Goal: Task Accomplishment & Management: Use online tool/utility

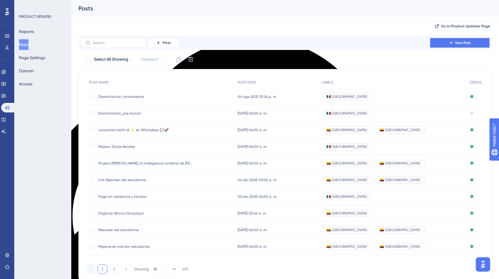
click at [40, 124] on div "PRODUCT UPDATES Reports Posts Page Settings Domain Access" at bounding box center [42, 139] width 57 height 279
click at [6, 72] on icon at bounding box center [3, 72] width 5 height 5
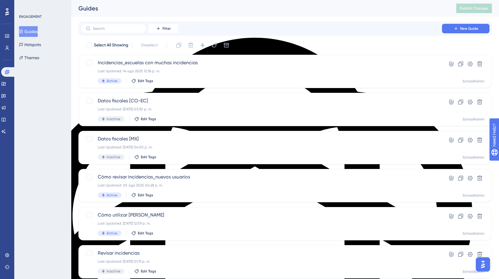
click at [34, 33] on button "Guides" at bounding box center [28, 31] width 19 height 11
click at [465, 29] on span "New Guide" at bounding box center [469, 28] width 18 height 5
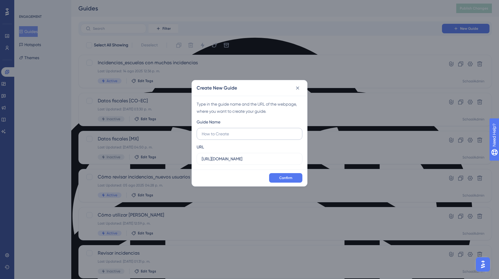
click at [229, 137] on label at bounding box center [250, 134] width 106 height 12
click at [229, 137] on input "text" at bounding box center [250, 133] width 96 height 7
type input "N"
type input "C"
type input "CLABE SPEI"
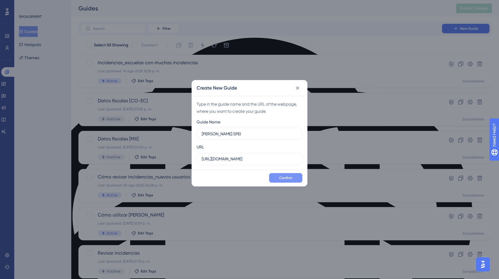
click at [285, 181] on button "Confirm" at bounding box center [285, 178] width 33 height 10
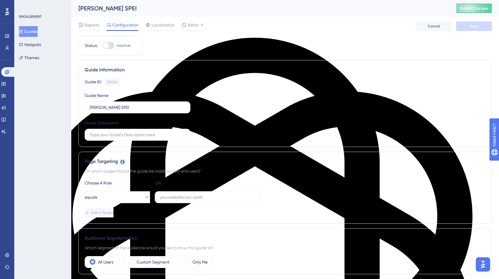
click at [33, 32] on button "Guides" at bounding box center [28, 31] width 19 height 11
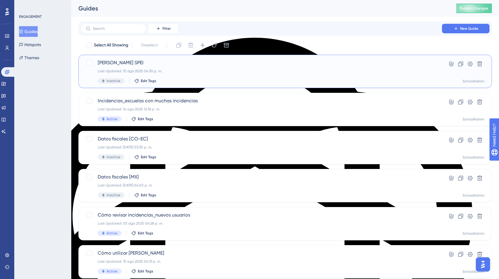
click at [216, 70] on div "Last Updated: 15 ago 2025 04:30 p. m." at bounding box center [261, 71] width 327 height 5
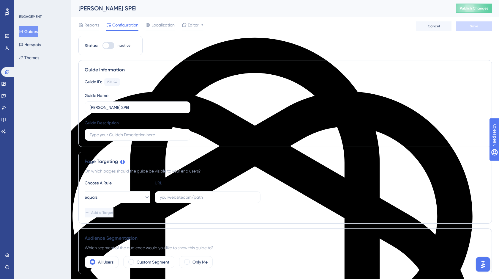
click at [34, 33] on button "Guides" at bounding box center [28, 31] width 19 height 11
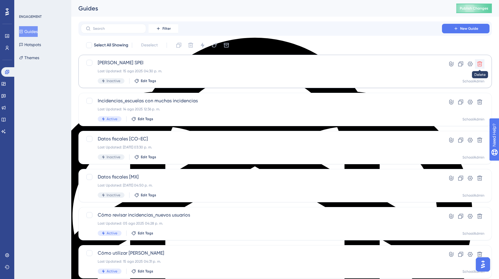
click at [479, 64] on icon at bounding box center [480, 64] width 6 height 6
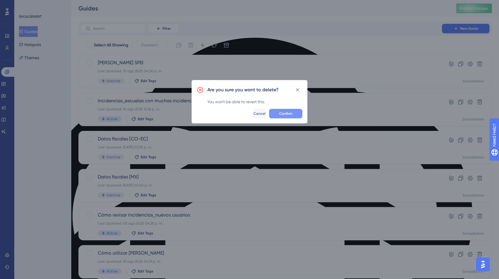
click at [294, 116] on button "Confirm" at bounding box center [285, 114] width 33 height 10
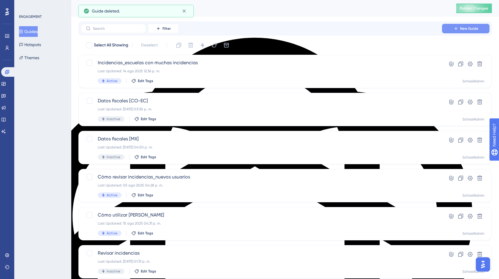
click at [484, 30] on button "New Guide" at bounding box center [466, 29] width 48 height 10
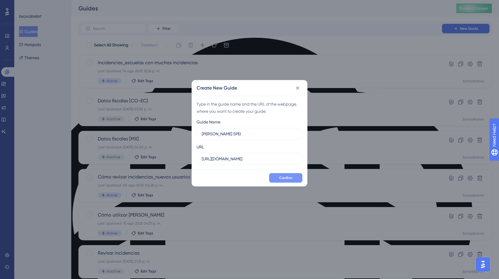
type input "Cambio CLABE SPEI"
click at [290, 179] on span "Confirm" at bounding box center [285, 177] width 13 height 5
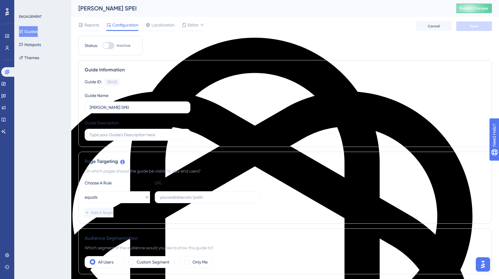
click at [31, 29] on button "Guides" at bounding box center [28, 31] width 19 height 11
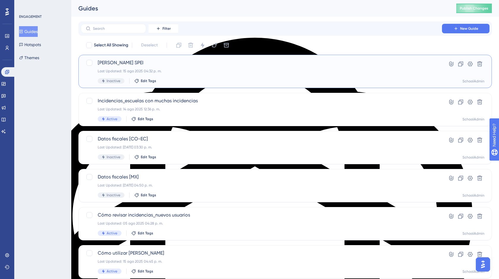
click at [196, 70] on div "Last Updated: 15 ago 2025 04:32 p. m." at bounding box center [261, 71] width 327 height 5
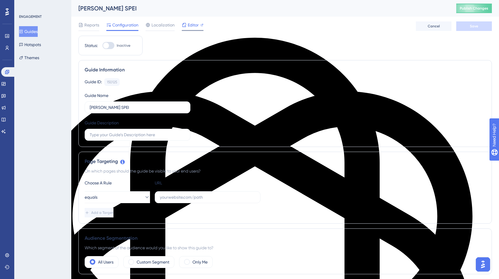
click at [192, 28] on span "Editor" at bounding box center [193, 24] width 11 height 7
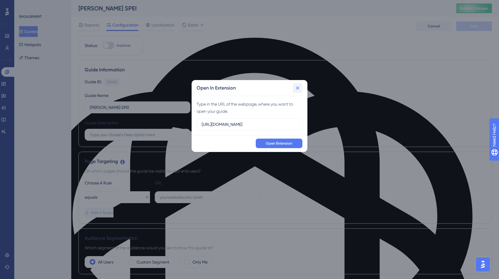
click at [295, 89] on icon at bounding box center [298, 88] width 6 height 6
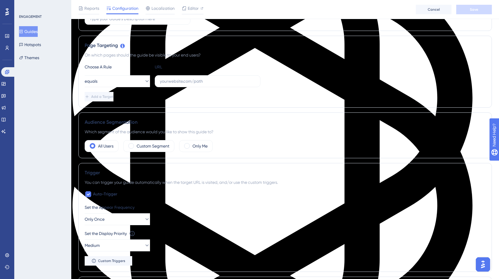
scroll to position [120, 0]
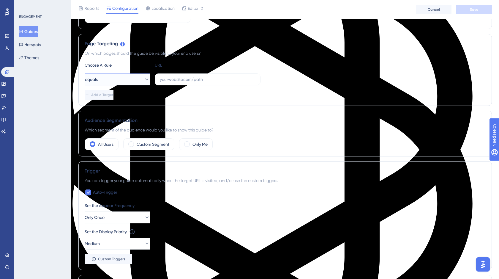
click at [117, 75] on button "equals" at bounding box center [117, 79] width 65 height 12
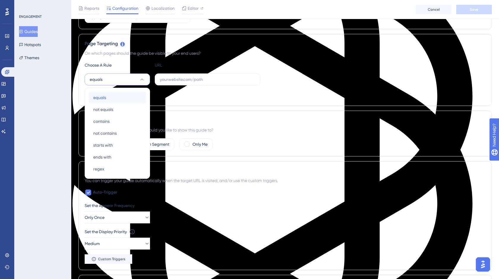
click at [112, 94] on div "equals equals" at bounding box center [117, 98] width 48 height 12
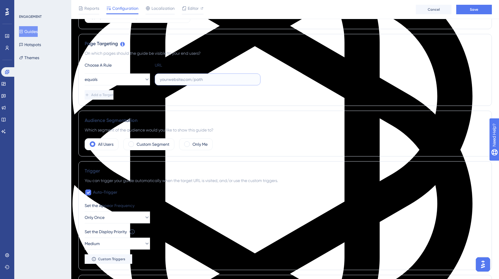
click at [198, 80] on input "text" at bounding box center [208, 79] width 96 height 7
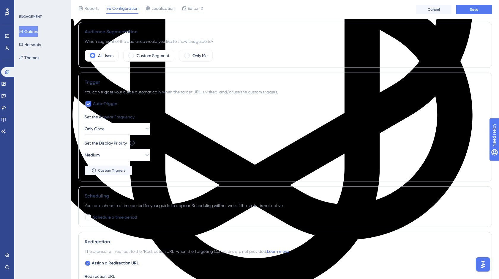
scroll to position [0, 0]
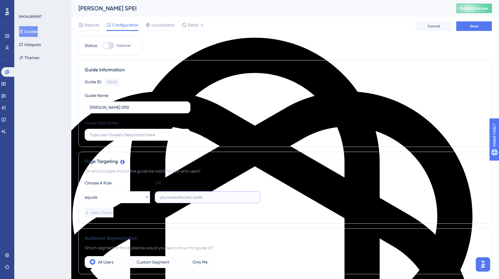
click at [179, 195] on input "text" at bounding box center [208, 197] width 96 height 7
paste input "https://school.mattilda.io/"
type input "https://school.mattilda.io/"
click at [144, 197] on icon at bounding box center [147, 197] width 6 height 6
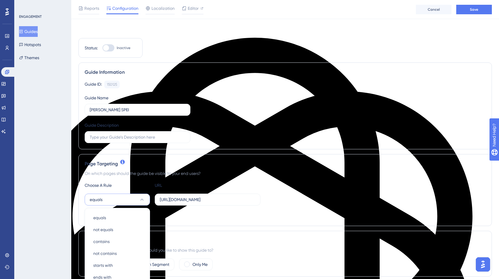
scroll to position [114, 0]
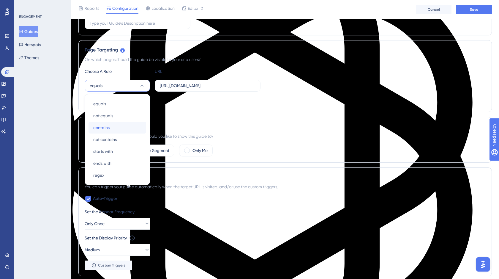
click at [111, 127] on div "contains contains" at bounding box center [117, 128] width 48 height 12
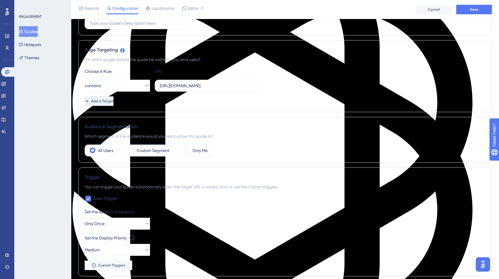
click at [113, 101] on span "Add a Target" at bounding box center [102, 101] width 22 height 5
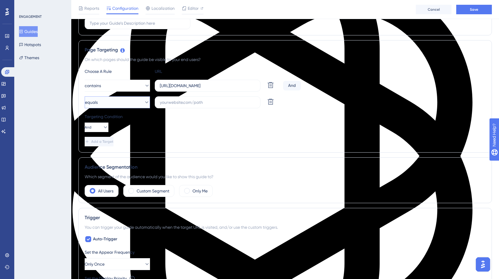
click at [144, 104] on icon at bounding box center [147, 102] width 6 height 6
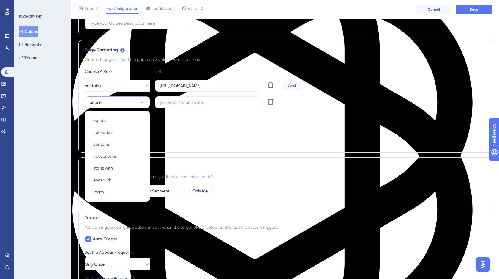
scroll to position [130, 0]
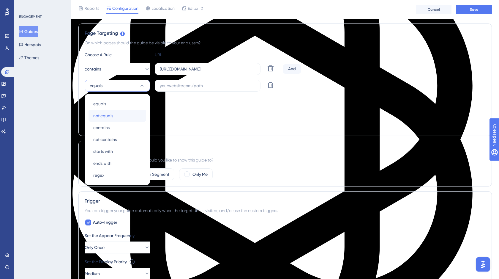
click at [106, 114] on span "not equals" at bounding box center [103, 115] width 20 height 7
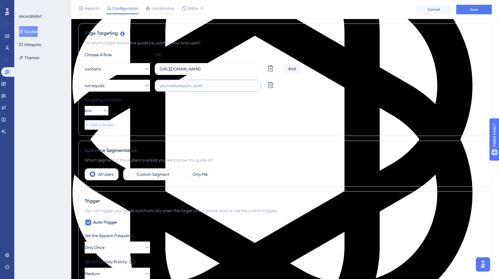
click at [182, 88] on input "text" at bounding box center [208, 85] width 96 height 7
paste input "https://school.mattilda.io/"
type input "[URL][DOMAIN_NAME]"
click at [384, 114] on div "Targeting Condition And" at bounding box center [285, 105] width 401 height 19
click at [210, 86] on input "[URL][DOMAIN_NAME]" at bounding box center [208, 85] width 96 height 7
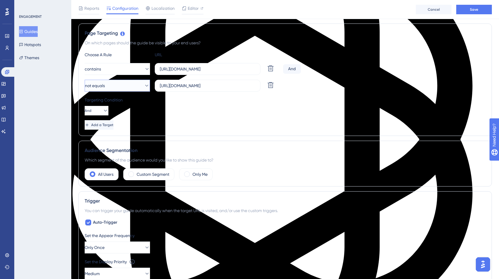
click at [144, 85] on icon at bounding box center [147, 86] width 6 height 6
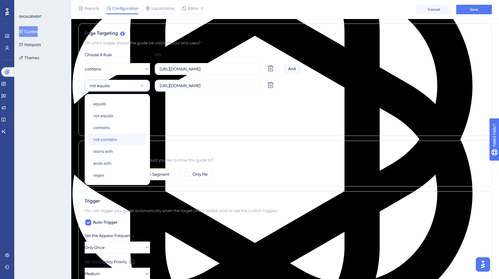
click at [114, 139] on span "not contains" at bounding box center [104, 139] width 23 height 7
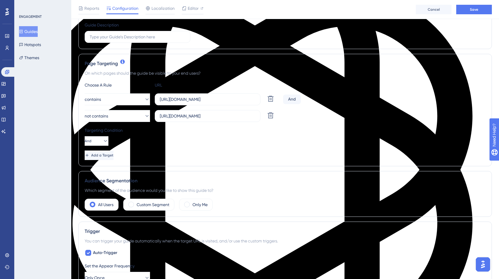
scroll to position [101, 0]
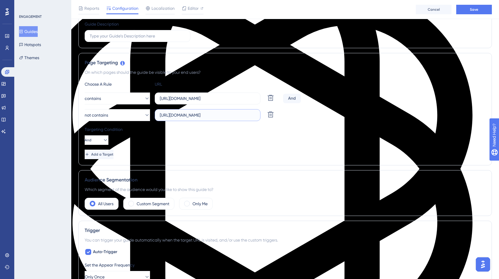
click at [186, 116] on input "[URL][DOMAIN_NAME]" at bounding box center [208, 115] width 96 height 7
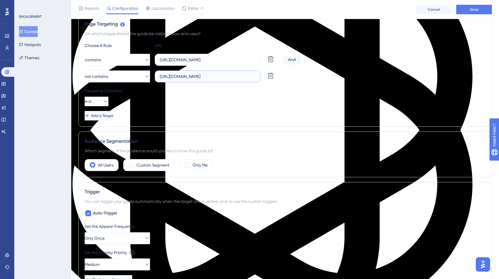
scroll to position [173, 0]
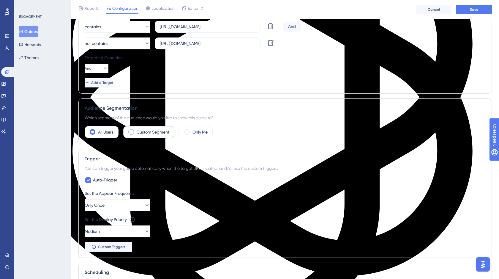
click at [132, 132] on span at bounding box center [131, 132] width 6 height 6
click at [136, 130] on input "radio" at bounding box center [136, 130] width 0 height 0
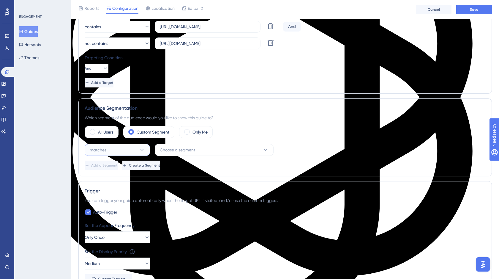
click at [149, 153] on button "matches" at bounding box center [117, 150] width 65 height 12
click at [118, 167] on div "matches matches" at bounding box center [117, 168] width 48 height 12
click at [178, 154] on button "Choose a segment" at bounding box center [214, 150] width 119 height 12
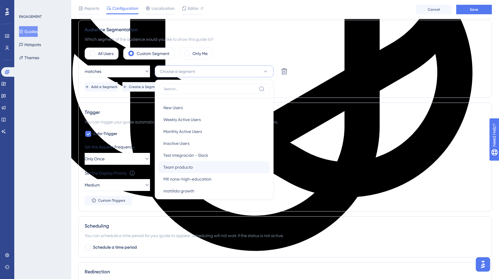
scroll to position [148, 0]
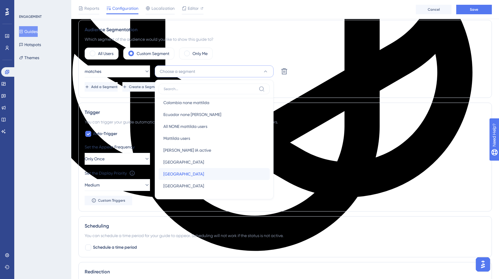
click at [177, 174] on div "México México" at bounding box center [214, 174] width 102 height 12
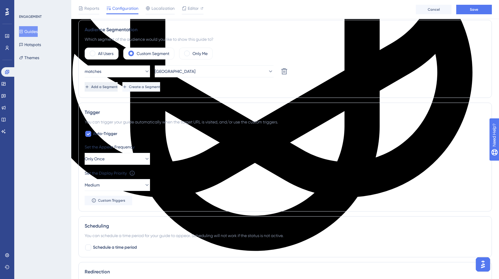
click at [118, 89] on span "Add a Segment" at bounding box center [104, 86] width 26 height 5
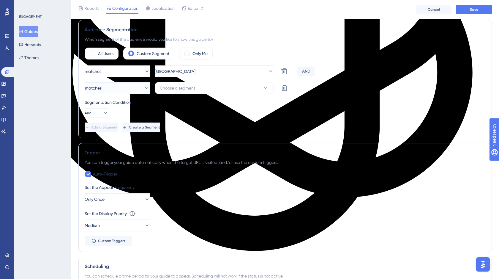
click at [124, 91] on button "matches" at bounding box center [117, 88] width 65 height 12
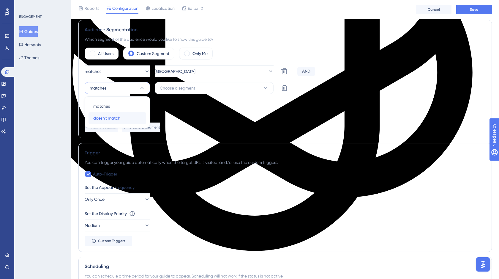
click at [110, 119] on span "doesn't match" at bounding box center [106, 117] width 27 height 7
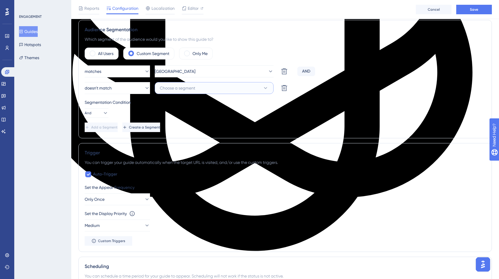
click at [194, 88] on span "Choose a segment" at bounding box center [177, 87] width 35 height 7
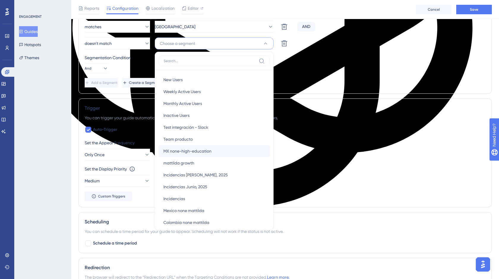
scroll to position [77, 0]
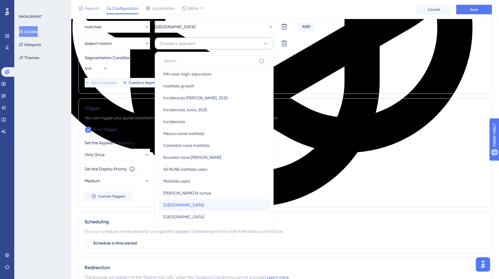
click at [174, 206] on span "[GEOGRAPHIC_DATA]" at bounding box center [183, 204] width 41 height 7
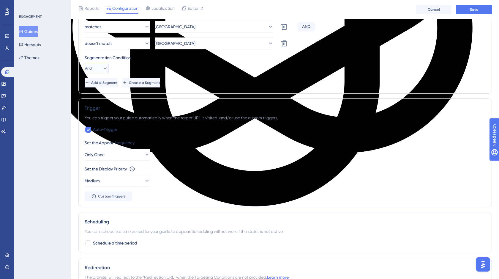
click at [102, 69] on icon at bounding box center [105, 68] width 6 height 6
click at [99, 69] on icon at bounding box center [102, 68] width 6 height 6
click at [113, 83] on span "Add a Segment" at bounding box center [104, 82] width 26 height 5
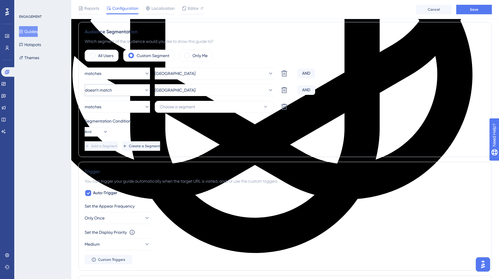
scroll to position [248, 0]
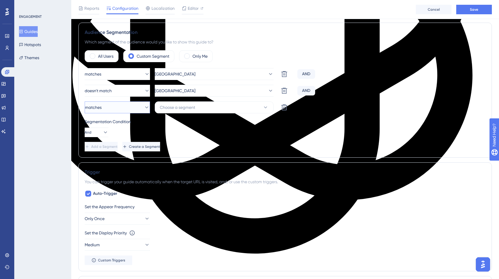
click at [135, 108] on button "matches" at bounding box center [117, 107] width 65 height 12
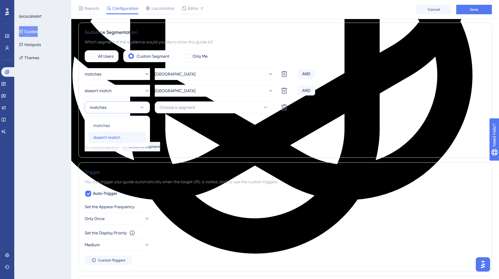
click at [114, 137] on span "doesn't match" at bounding box center [106, 137] width 27 height 7
click at [198, 109] on button "Choose a segment" at bounding box center [214, 107] width 119 height 12
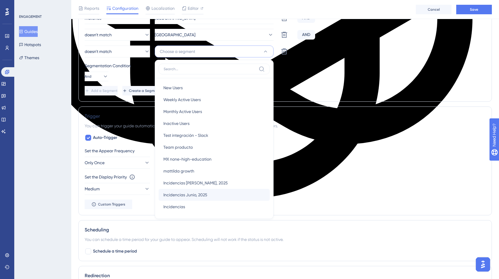
scroll to position [84, 0]
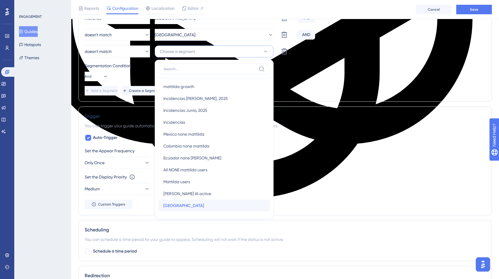
click at [176, 207] on span "[GEOGRAPHIC_DATA]" at bounding box center [183, 205] width 41 height 7
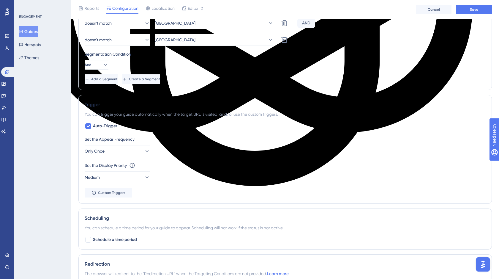
scroll to position [317, 0]
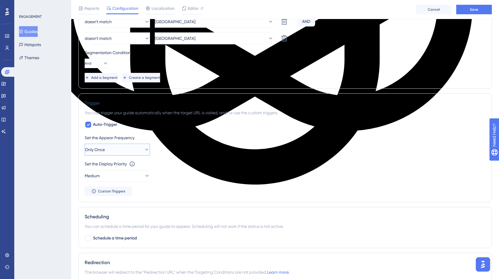
click at [144, 150] on icon at bounding box center [147, 149] width 6 height 6
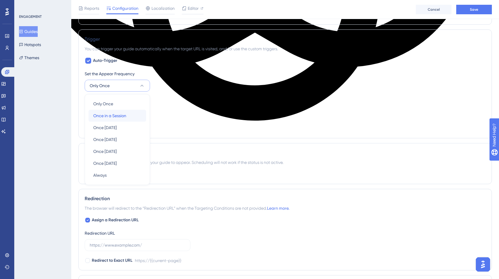
click at [117, 115] on span "Once in a Session" at bounding box center [109, 115] width 33 height 7
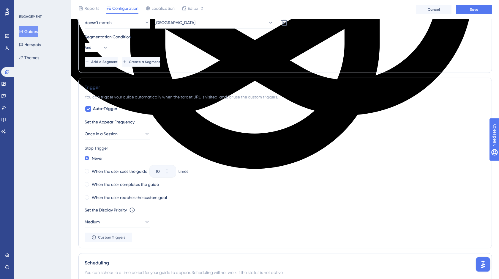
scroll to position [332, 0]
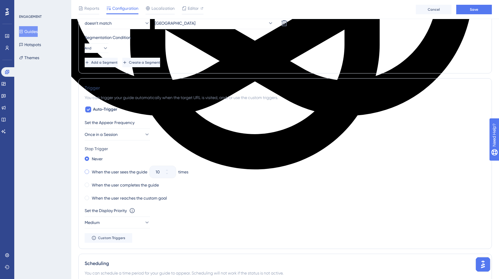
drag, startPoint x: 87, startPoint y: 184, endPoint x: 116, endPoint y: 172, distance: 32.0
click at [86, 184] on span at bounding box center [87, 184] width 4 height 4
click at [91, 183] on input "radio" at bounding box center [91, 183] width 0 height 0
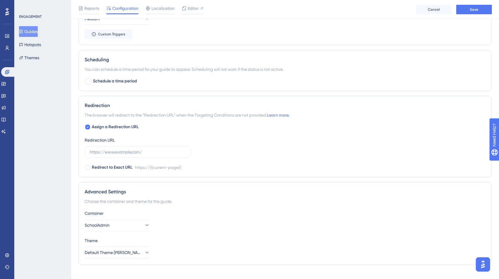
scroll to position [545, 0]
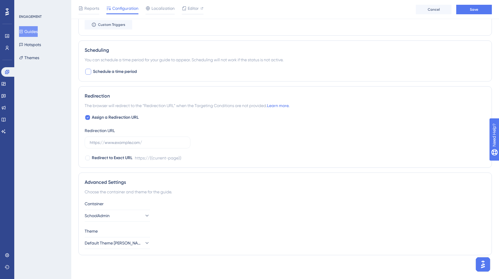
click at [87, 71] on div at bounding box center [88, 72] width 6 height 6
checkbox input "true"
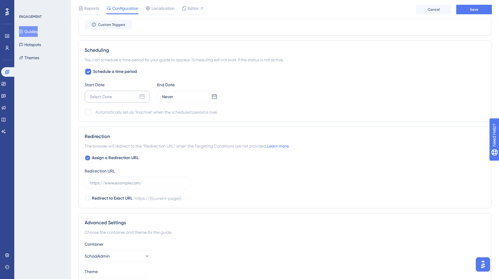
click at [128, 98] on div "Select Date" at bounding box center [117, 97] width 65 height 12
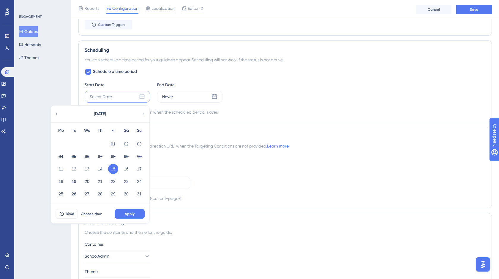
click at [112, 168] on button "15" at bounding box center [113, 169] width 10 height 10
click at [192, 97] on div "Never" at bounding box center [189, 97] width 65 height 12
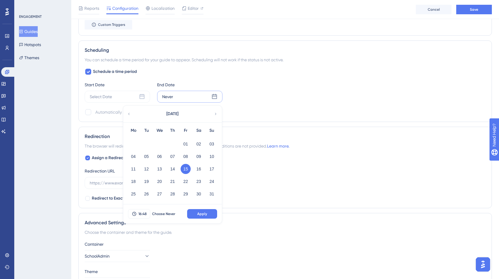
click at [215, 116] on div "August 2025" at bounding box center [172, 113] width 98 height 17
click at [185, 191] on button "29" at bounding box center [186, 194] width 10 height 10
click at [215, 111] on icon at bounding box center [216, 113] width 4 height 5
click at [197, 169] on button "20" at bounding box center [199, 169] width 10 height 10
click at [206, 212] on span "Apply" at bounding box center [202, 213] width 10 height 5
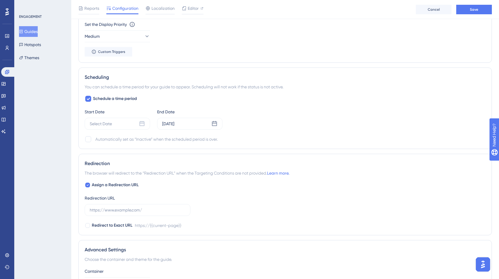
scroll to position [514, 0]
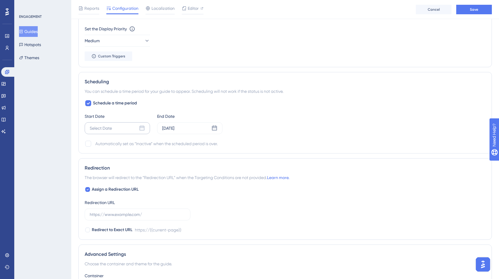
click at [113, 130] on div "Select Date" at bounding box center [117, 128] width 65 height 12
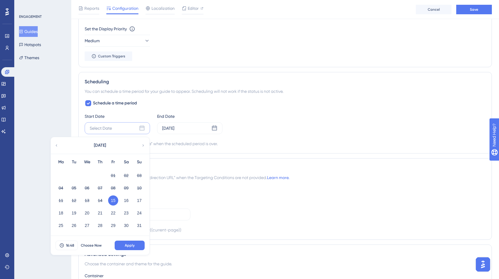
click at [114, 201] on button "15" at bounding box center [113, 200] width 10 height 10
click at [137, 244] on button "Apply" at bounding box center [130, 245] width 30 height 10
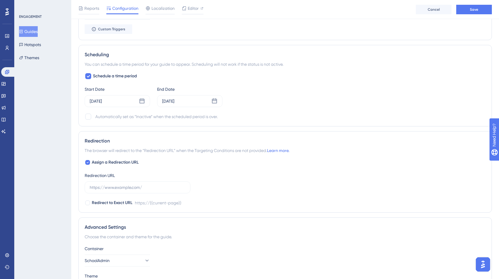
scroll to position [555, 0]
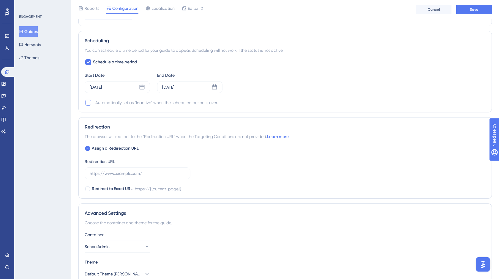
click at [88, 102] on div at bounding box center [88, 103] width 6 height 6
checkbox input "true"
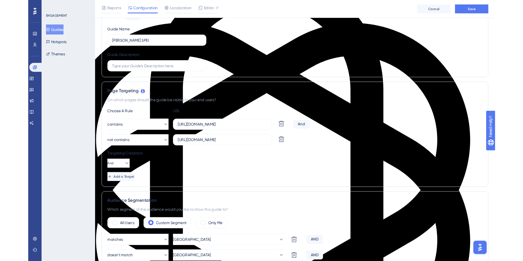
scroll to position [0, 0]
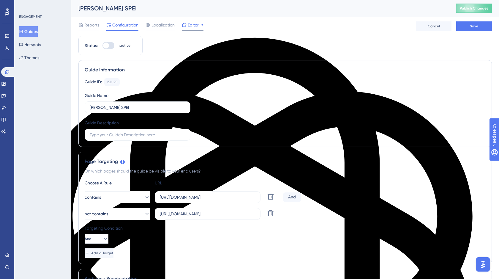
click at [193, 28] on span "Editor" at bounding box center [193, 24] width 11 height 7
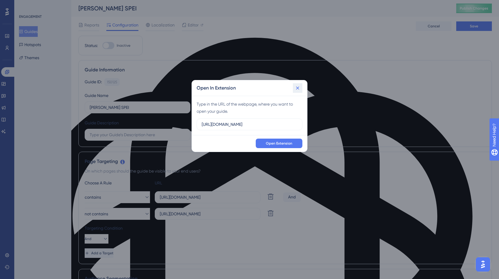
drag, startPoint x: 297, startPoint y: 87, endPoint x: 245, endPoint y: 53, distance: 62.3
click at [297, 87] on icon at bounding box center [298, 88] width 6 height 6
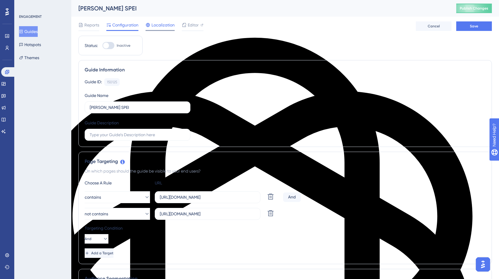
click at [162, 28] on span "Localization" at bounding box center [163, 24] width 23 height 7
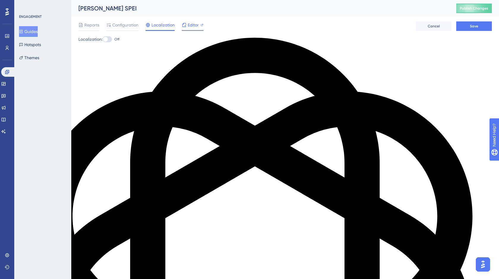
click at [195, 28] on span "Editor" at bounding box center [193, 24] width 11 height 7
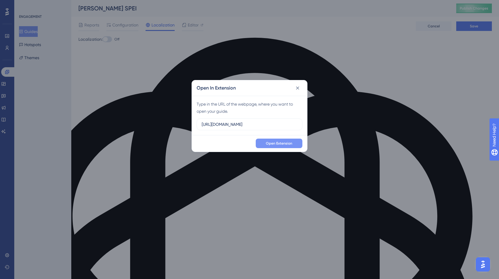
click at [283, 145] on span "Open Extension" at bounding box center [279, 143] width 26 height 5
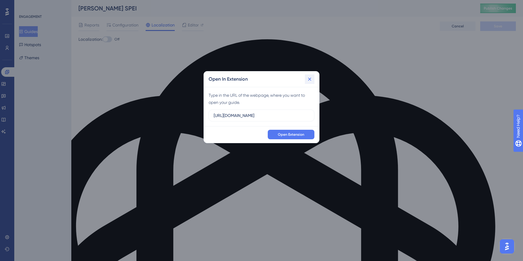
click at [309, 79] on icon at bounding box center [310, 79] width 6 height 6
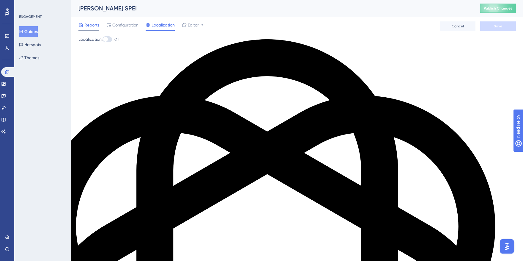
click at [92, 23] on span "Reports" at bounding box center [91, 24] width 15 height 7
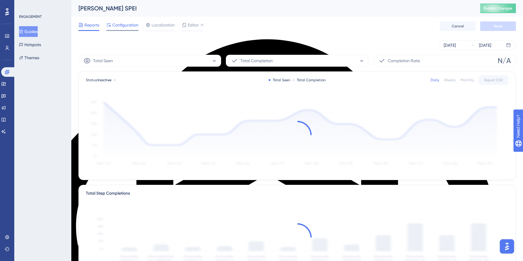
click at [126, 26] on span "Configuration" at bounding box center [125, 24] width 26 height 7
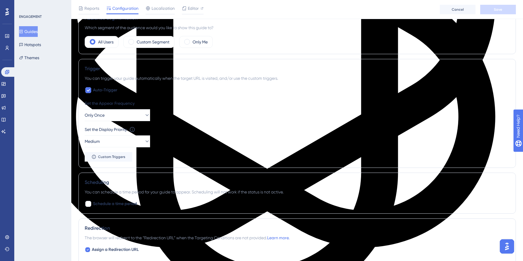
scroll to position [219, 0]
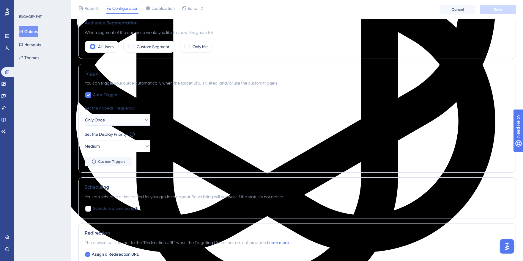
click at [135, 116] on button "Only Once" at bounding box center [117, 120] width 65 height 12
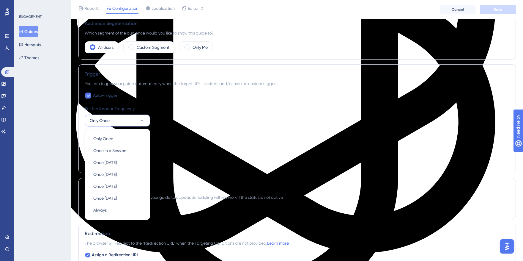
scroll to position [257, 0]
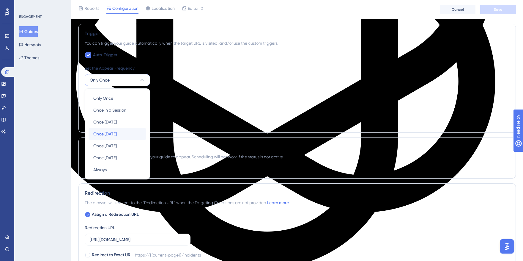
click at [116, 133] on span "Once [DATE]" at bounding box center [104, 133] width 23 height 7
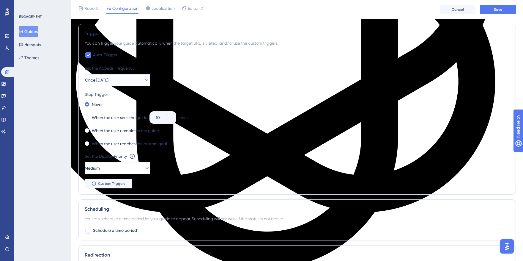
click at [137, 82] on button "Once [DATE]" at bounding box center [117, 80] width 65 height 12
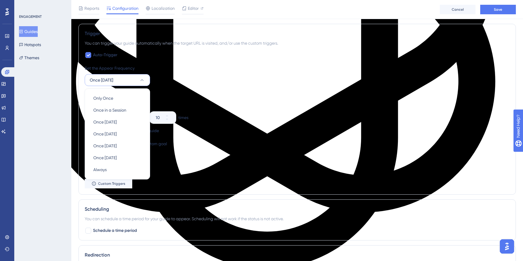
scroll to position [261, 0]
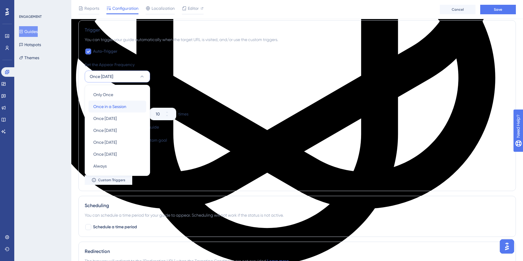
click at [121, 105] on span "Once in a Session" at bounding box center [109, 106] width 33 height 7
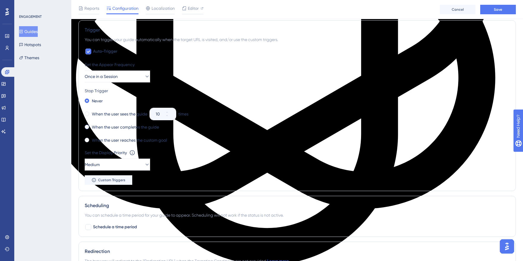
click at [87, 127] on span at bounding box center [87, 126] width 4 height 4
click at [91, 125] on input "radio" at bounding box center [91, 125] width 0 height 0
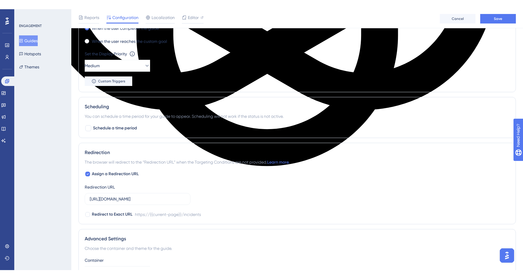
scroll to position [370, 0]
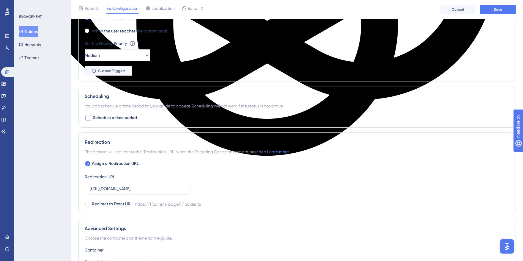
click at [90, 119] on div at bounding box center [88, 118] width 6 height 6
checkbox input "true"
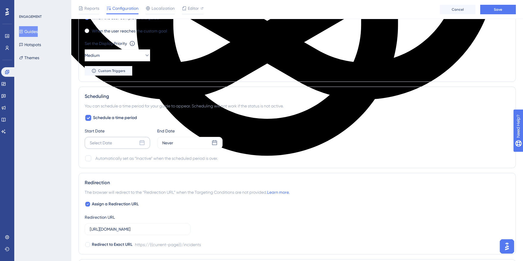
click at [128, 143] on div "Select Date" at bounding box center [117, 143] width 65 height 12
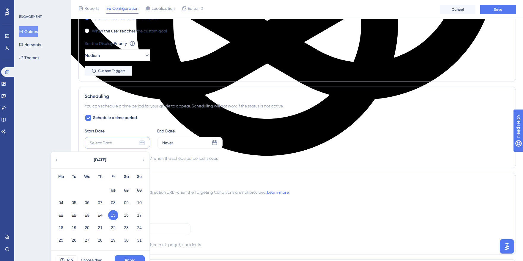
click at [116, 213] on button "15" at bounding box center [113, 215] width 10 height 10
click at [132, 257] on button "Apply" at bounding box center [130, 260] width 30 height 10
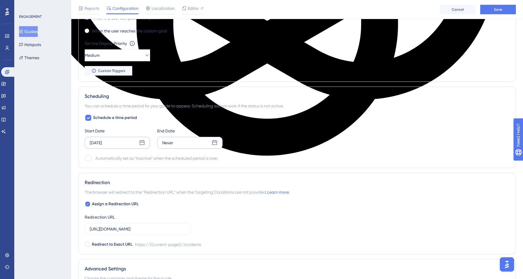
click at [208, 143] on div "Never" at bounding box center [189, 143] width 65 height 12
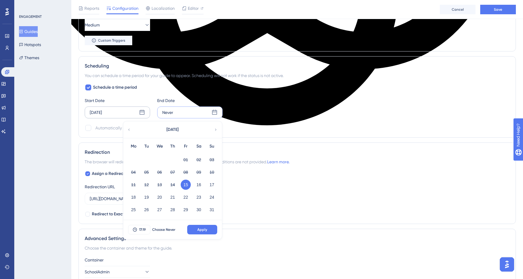
scroll to position [401, 0]
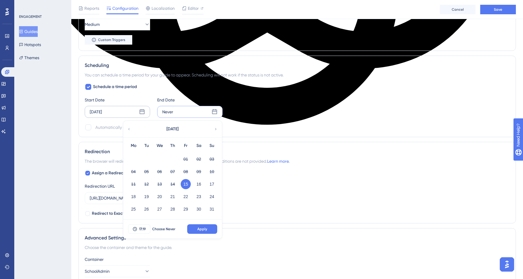
click at [214, 129] on icon at bounding box center [216, 128] width 4 height 5
click at [198, 184] on button "20" at bounding box center [199, 184] width 10 height 10
click at [204, 228] on span "Apply" at bounding box center [202, 228] width 10 height 5
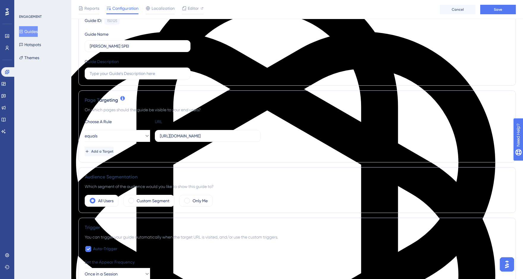
scroll to position [70, 0]
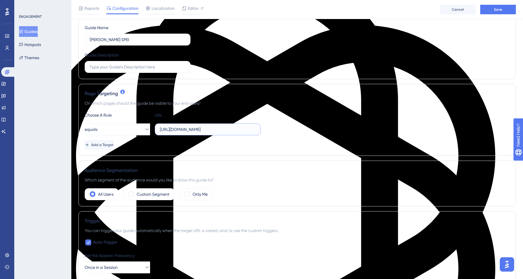
click at [209, 129] on input "https://school.mattilda.io/incidents" at bounding box center [208, 129] width 96 height 7
drag, startPoint x: 234, startPoint y: 130, endPoint x: 211, endPoint y: 131, distance: 22.6
click at [211, 131] on input "https://school.mattilda.io/incidents" at bounding box center [208, 129] width 96 height 7
type input "https://school.mattilda.io/"
click at [113, 144] on span "Add a Target" at bounding box center [102, 144] width 22 height 5
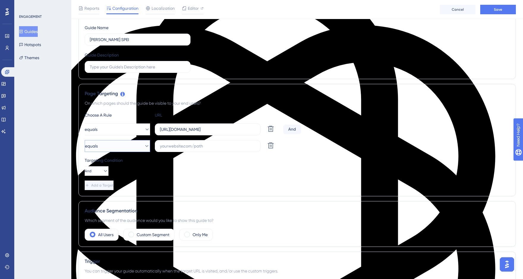
click at [144, 145] on icon at bounding box center [147, 146] width 6 height 6
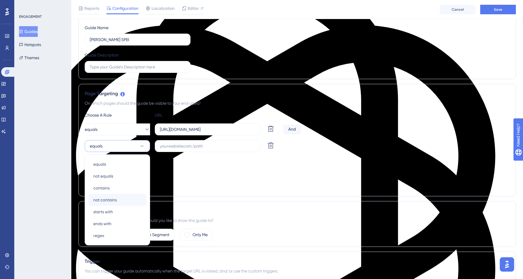
scroll to position [127, 0]
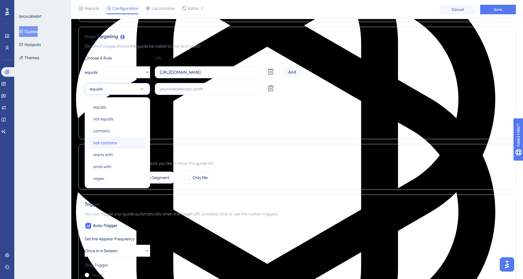
click at [112, 143] on span "not contains" at bounding box center [104, 142] width 23 height 7
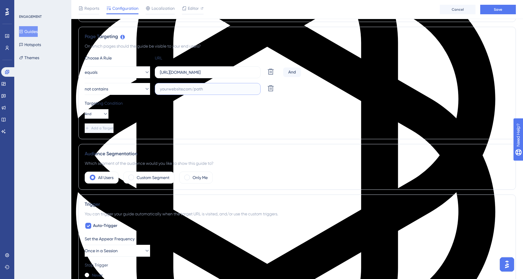
click at [179, 90] on input "text" at bounding box center [208, 89] width 96 height 7
click at [189, 90] on input "text" at bounding box center [208, 89] width 96 height 7
paste input "[URL][DOMAIN_NAME]"
type input "[URL][DOMAIN_NAME]"
click at [227, 116] on div "Targeting Condition And" at bounding box center [297, 109] width 425 height 19
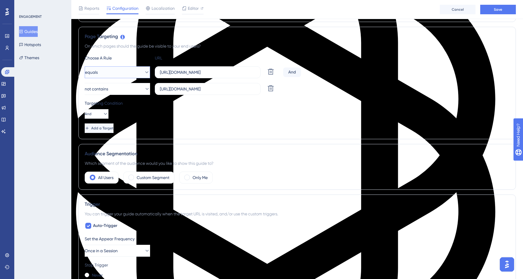
click at [144, 71] on icon at bounding box center [147, 72] width 6 height 6
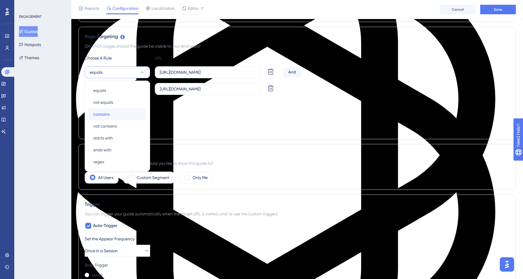
click at [109, 117] on span "contains" at bounding box center [101, 114] width 16 height 7
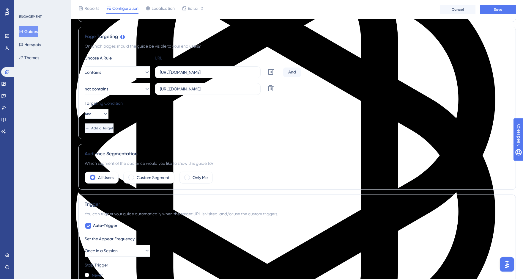
click at [210, 111] on div "Targeting Condition And" at bounding box center [297, 109] width 425 height 19
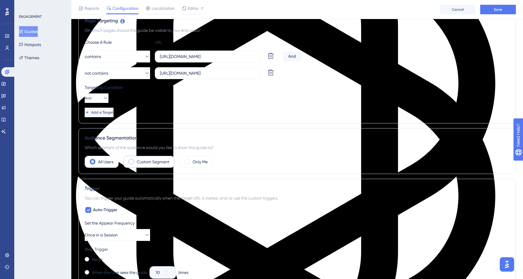
scroll to position [143, 0]
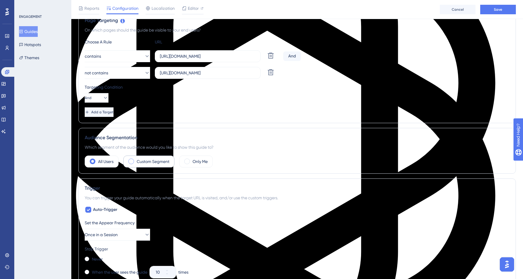
click at [129, 160] on span at bounding box center [131, 161] width 6 height 6
click at [136, 159] on input "radio" at bounding box center [136, 159] width 0 height 0
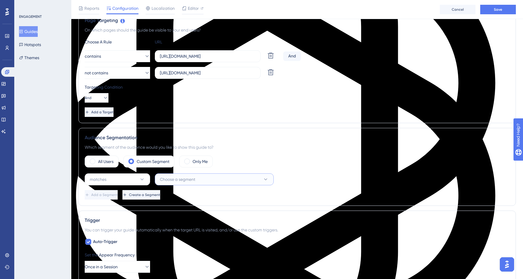
click at [202, 181] on button "Choose a segment" at bounding box center [214, 179] width 119 height 12
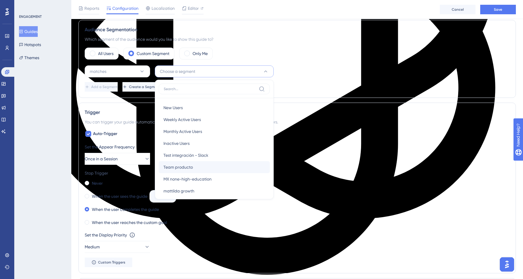
scroll to position [148, 0]
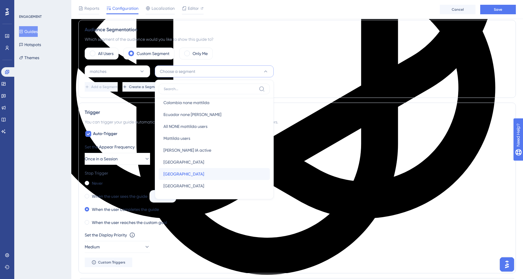
click at [180, 174] on div "México México" at bounding box center [214, 174] width 102 height 12
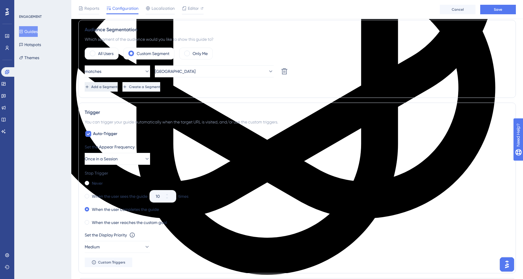
click at [111, 87] on span "Add a Segment" at bounding box center [104, 86] width 26 height 5
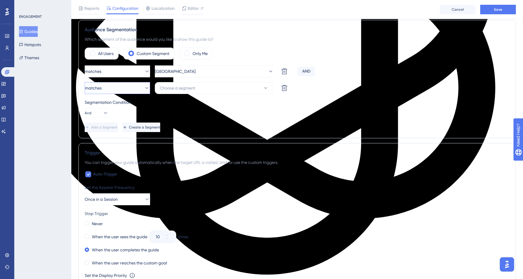
click at [130, 87] on button "matches" at bounding box center [117, 88] width 65 height 12
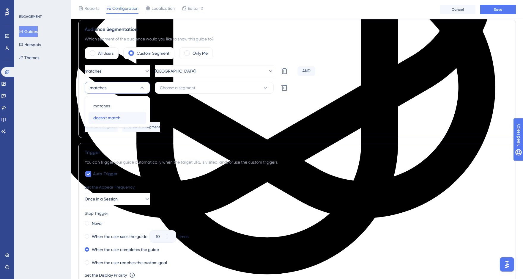
click at [111, 119] on span "doesn't match" at bounding box center [106, 117] width 27 height 7
click at [177, 90] on span "Choose a segment" at bounding box center [177, 87] width 35 height 7
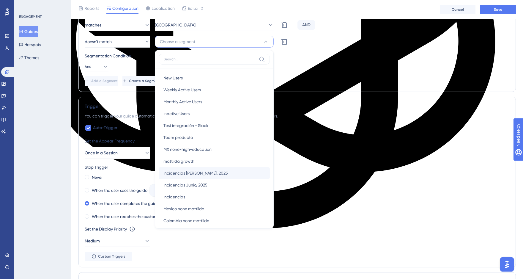
scroll to position [77, 0]
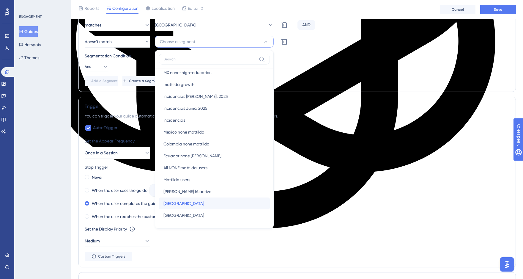
click at [181, 199] on div "Ecuador Ecuador" at bounding box center [214, 203] width 102 height 12
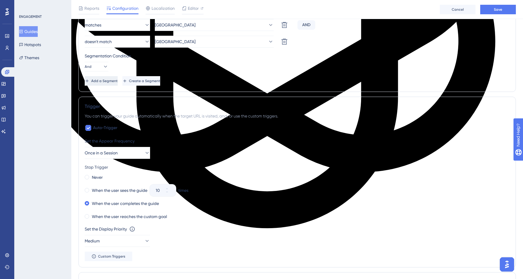
click at [114, 80] on span "Add a Segment" at bounding box center [104, 80] width 26 height 5
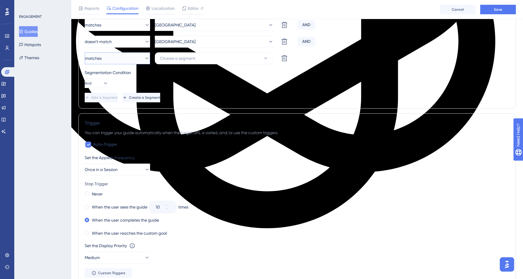
click at [128, 58] on button "matches" at bounding box center [117, 58] width 65 height 12
drag, startPoint x: 116, startPoint y: 86, endPoint x: 141, endPoint y: 75, distance: 26.6
click at [116, 86] on span "doesn't match" at bounding box center [106, 88] width 27 height 7
click at [191, 55] on span "Choose a segment" at bounding box center [177, 58] width 35 height 7
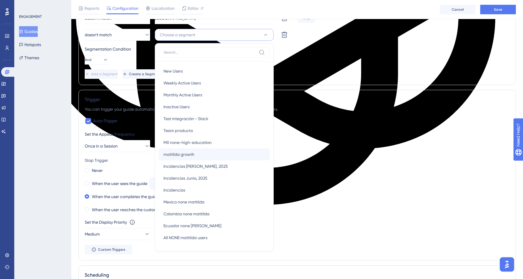
scroll to position [35, 0]
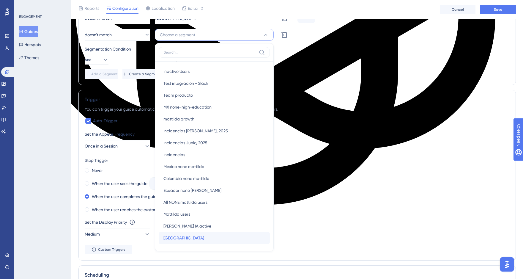
click at [187, 234] on div "Colombia Colombia" at bounding box center [214, 238] width 102 height 12
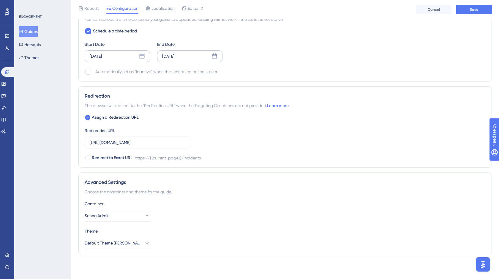
scroll to position [0, 0]
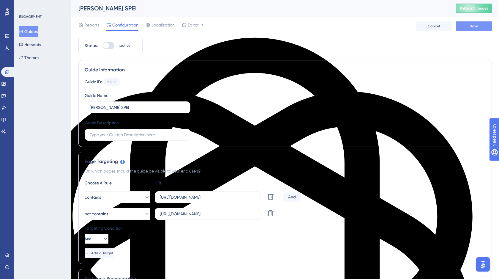
click at [473, 28] on span "Save" at bounding box center [474, 26] width 8 height 5
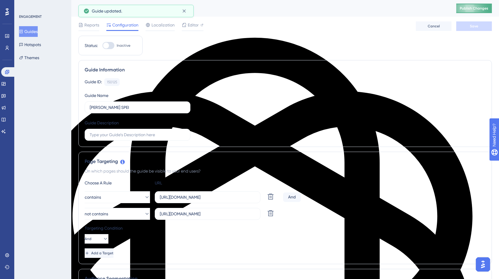
click at [469, 9] on button "Publish Changes" at bounding box center [474, 9] width 36 height 10
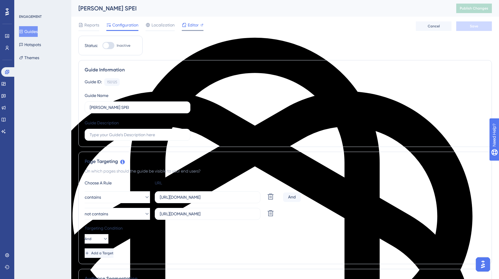
click at [188, 25] on span "Editor" at bounding box center [193, 24] width 11 height 7
click at [105, 45] on div at bounding box center [106, 45] width 6 height 6
click at [102, 45] on input "Inactive" at bounding box center [102, 45] width 0 height 0
checkbox input "true"
click at [476, 27] on span "Save" at bounding box center [474, 26] width 8 height 5
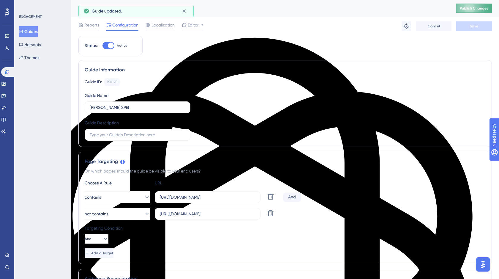
click at [477, 10] on span "Publish Changes" at bounding box center [474, 8] width 29 height 5
